Goal: Task Accomplishment & Management: Manage account settings

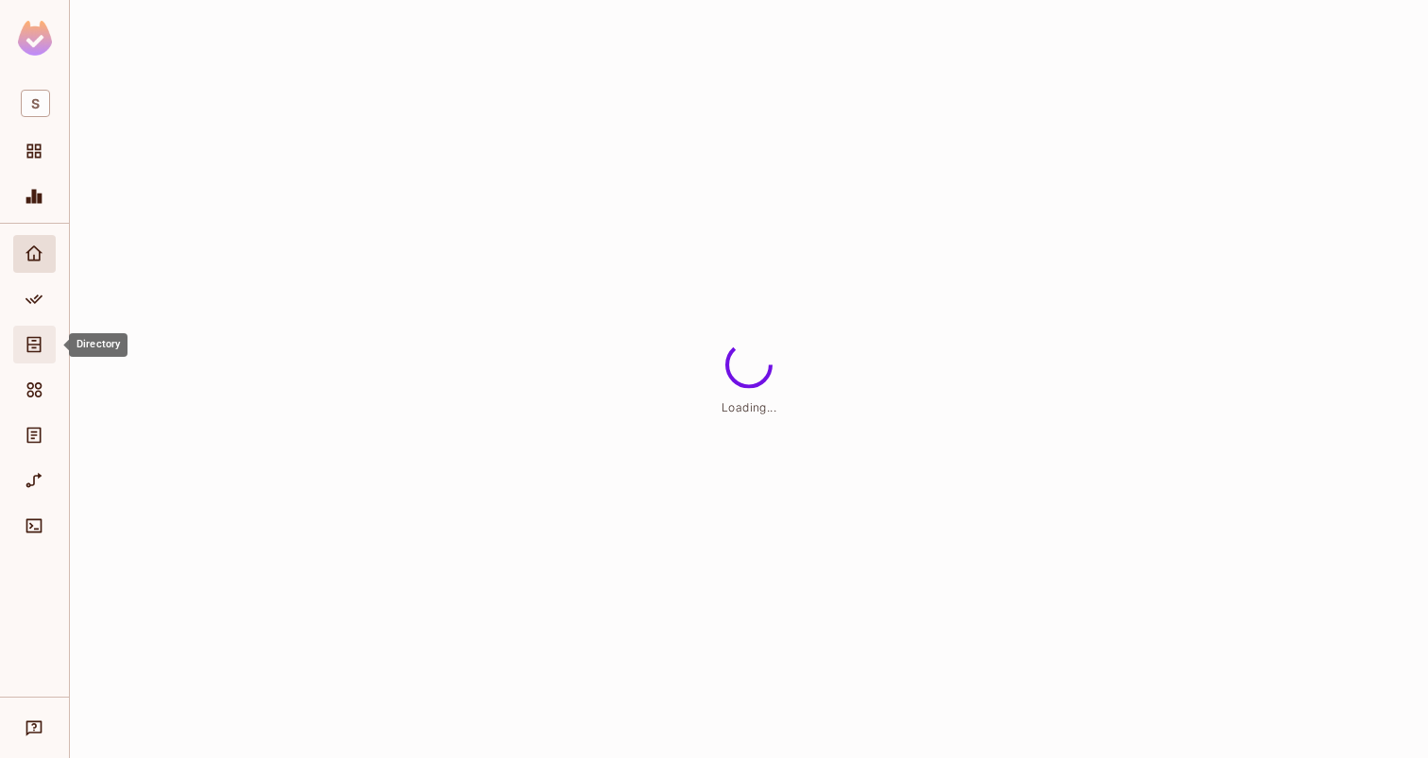
click at [42, 348] on icon "Directory" at bounding box center [34, 344] width 19 height 19
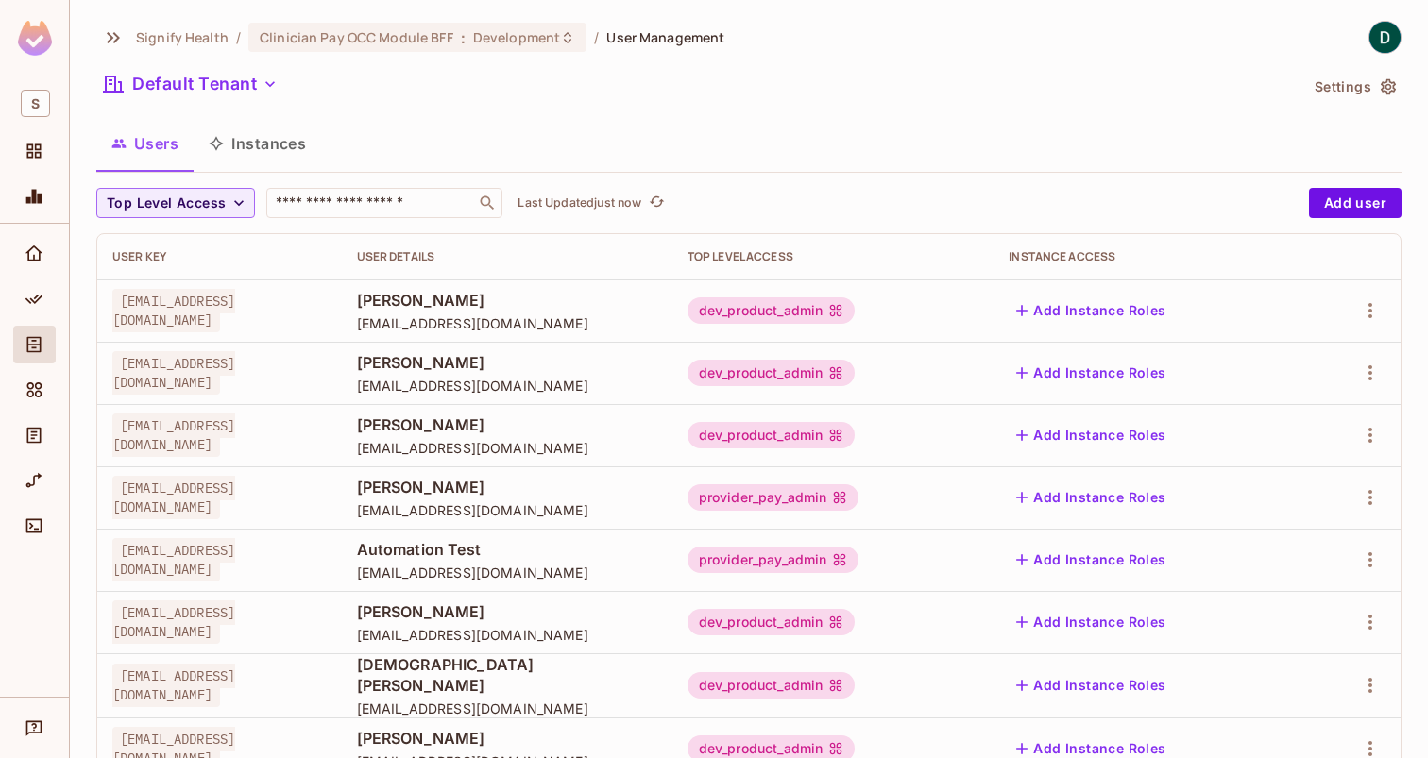
click at [856, 307] on div "dev_product_admin" at bounding box center [772, 310] width 168 height 26
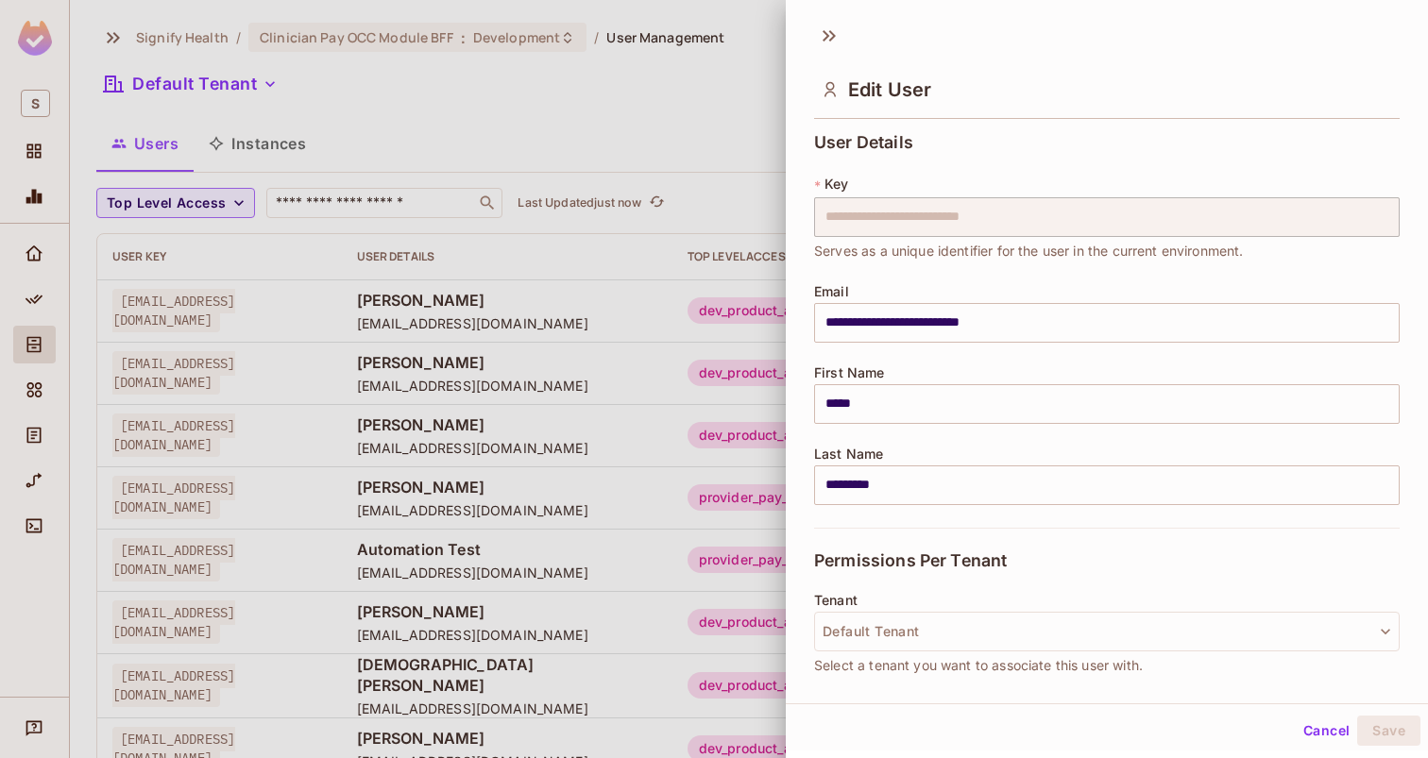
click at [995, 316] on input "**********" at bounding box center [1107, 323] width 586 height 40
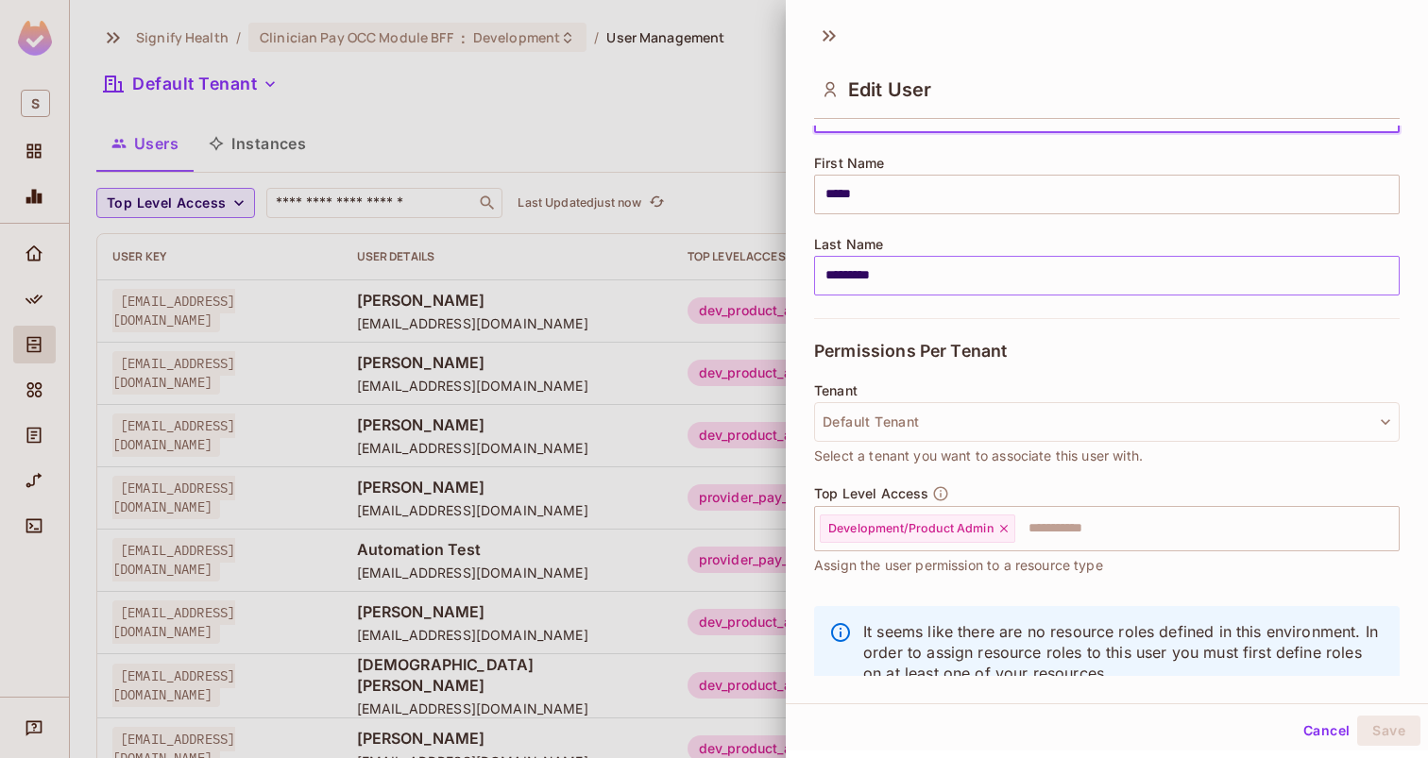
scroll to position [229, 0]
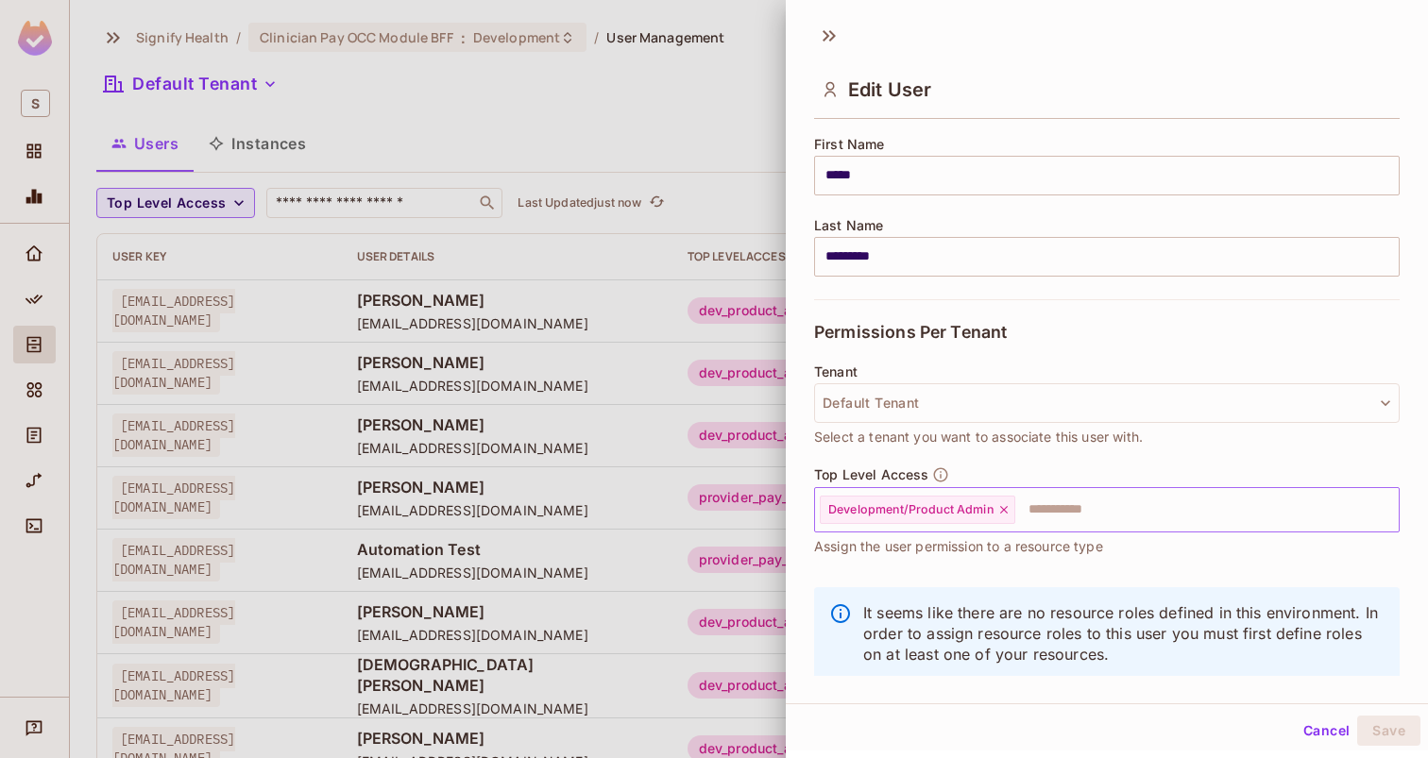
click at [1011, 514] on div "Development/Product Admin" at bounding box center [917, 510] width 195 height 28
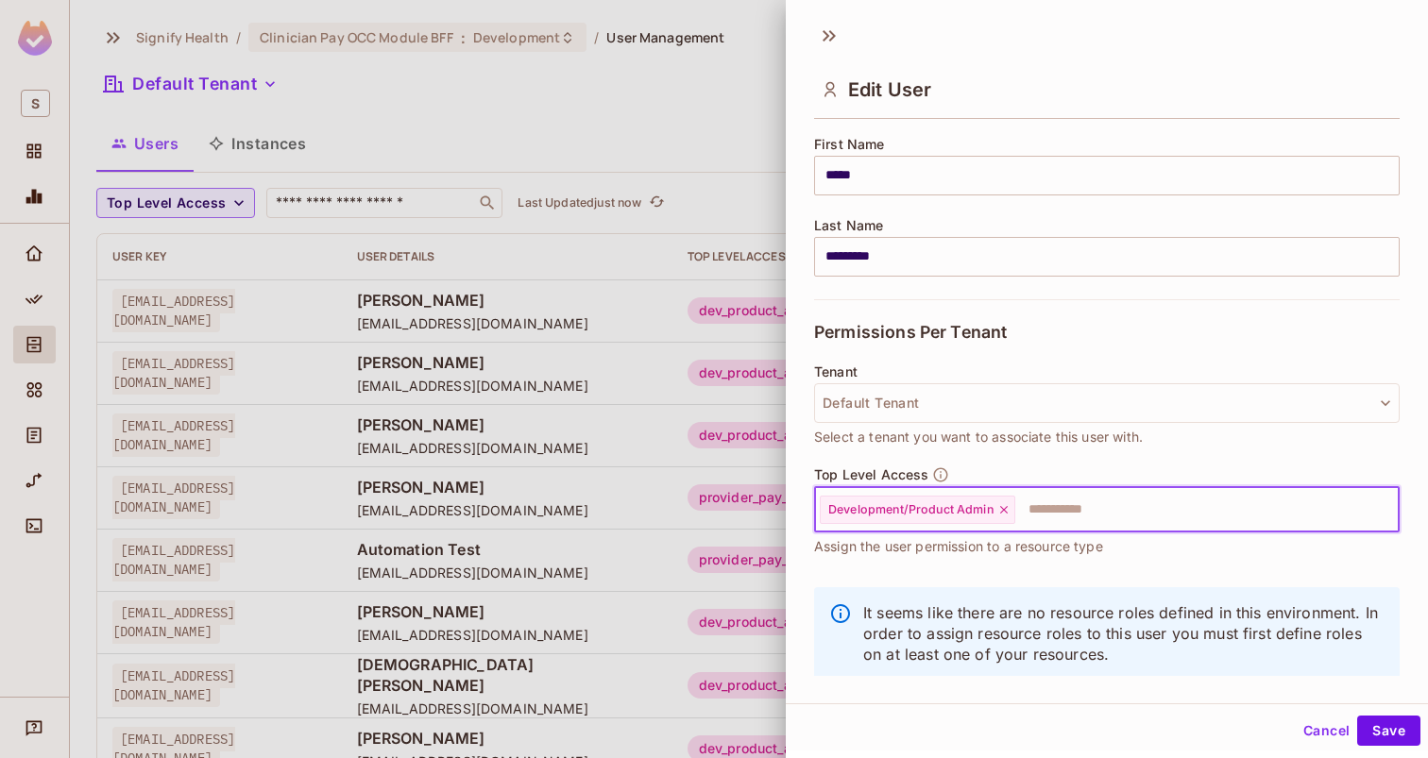
click at [1004, 511] on icon at bounding box center [1003, 509] width 13 height 13
click at [1375, 728] on button "Save" at bounding box center [1388, 731] width 63 height 30
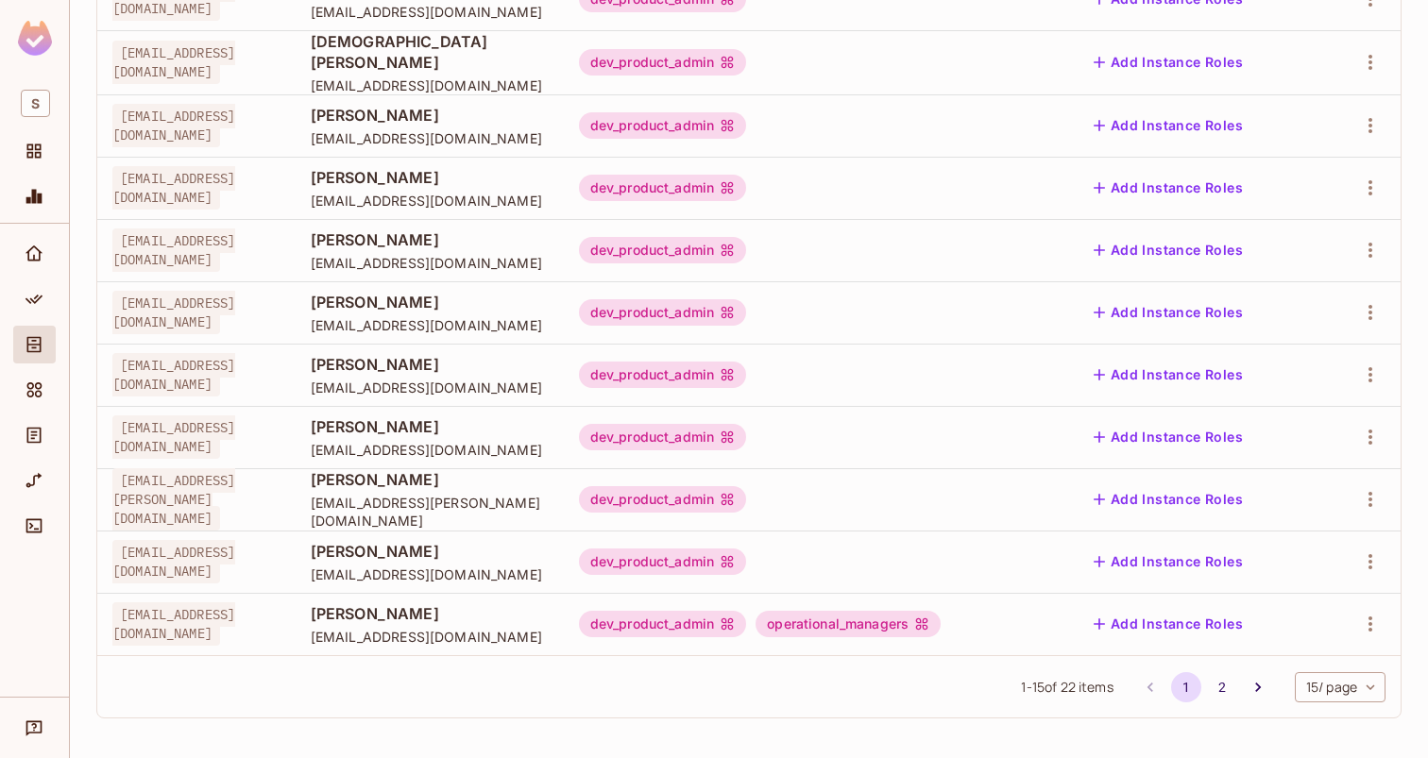
scroll to position [0, 0]
